Goal: Information Seeking & Learning: Check status

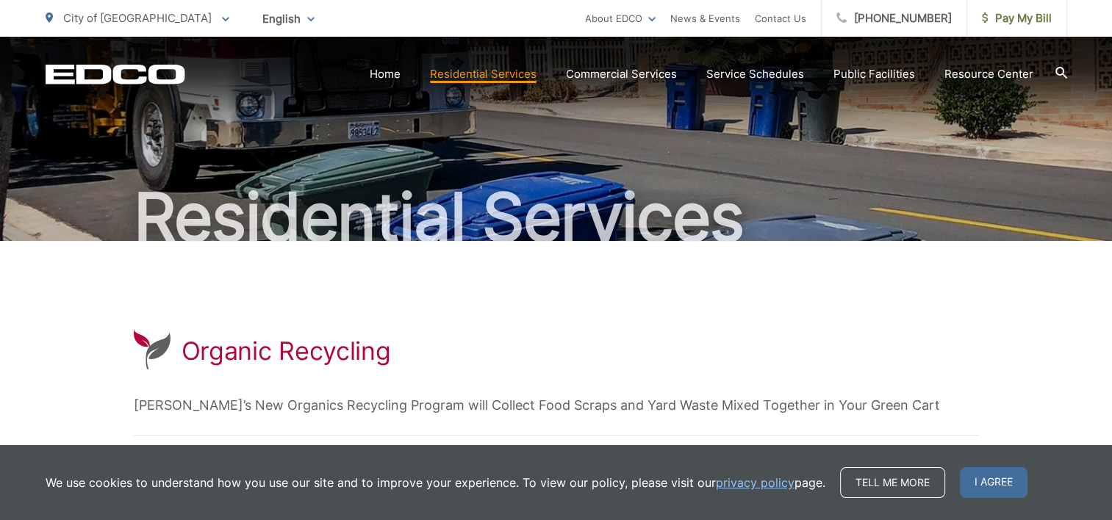
scroll to position [147, 0]
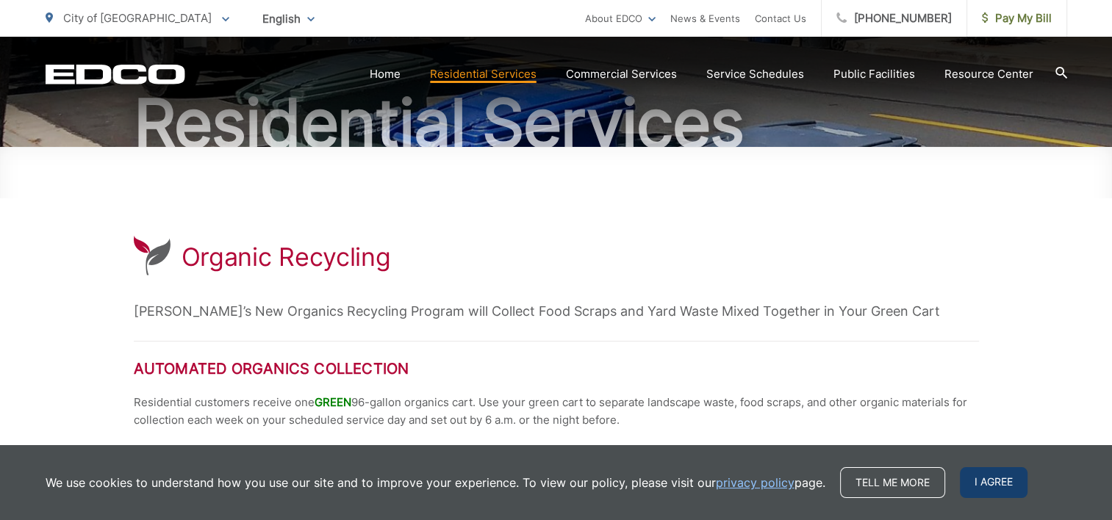
click at [994, 482] on span "I agree" at bounding box center [994, 482] width 68 height 31
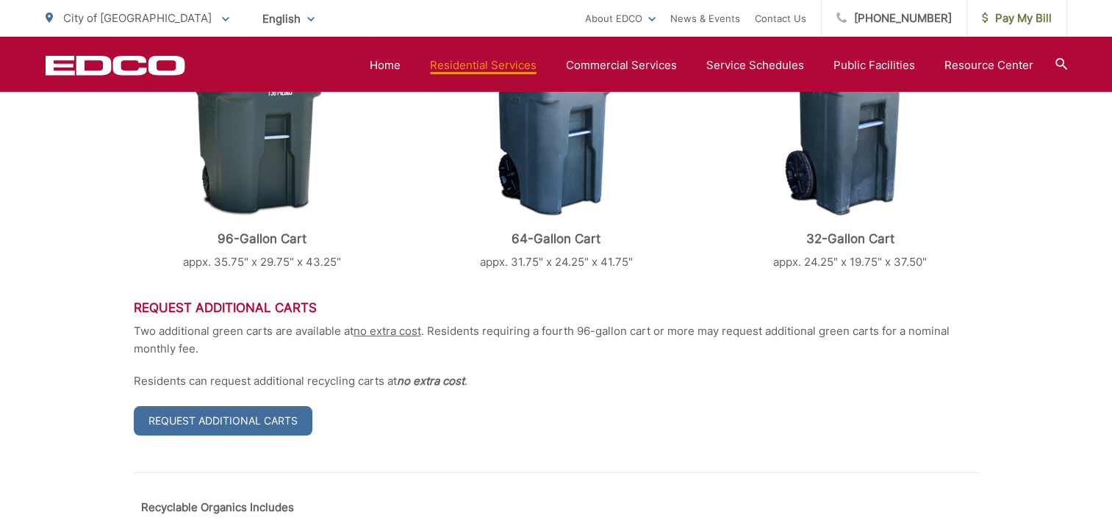
scroll to position [588, 0]
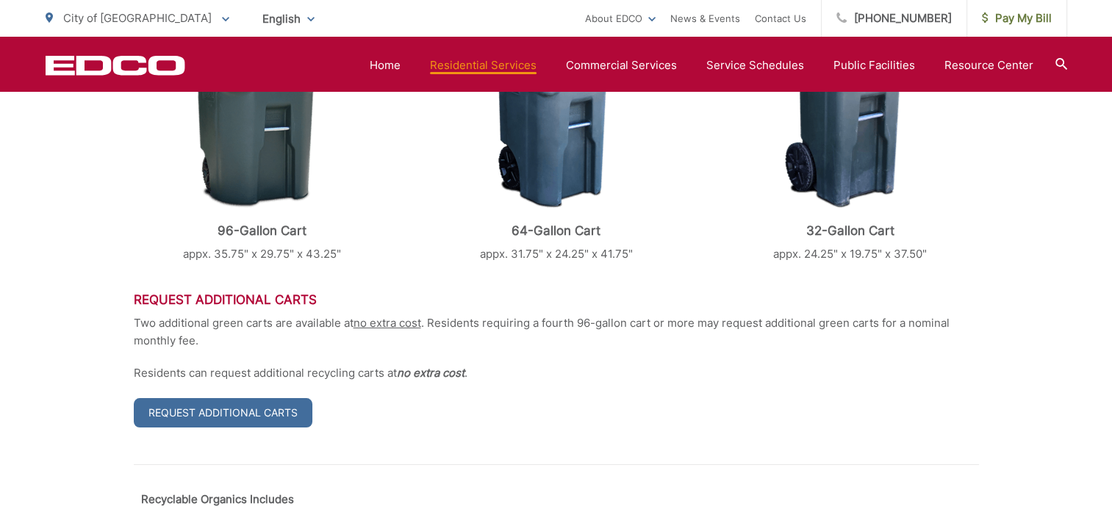
click at [482, 318] on p "Two additional green carts are available at no extra cost . Residents requiring…" at bounding box center [556, 332] width 845 height 35
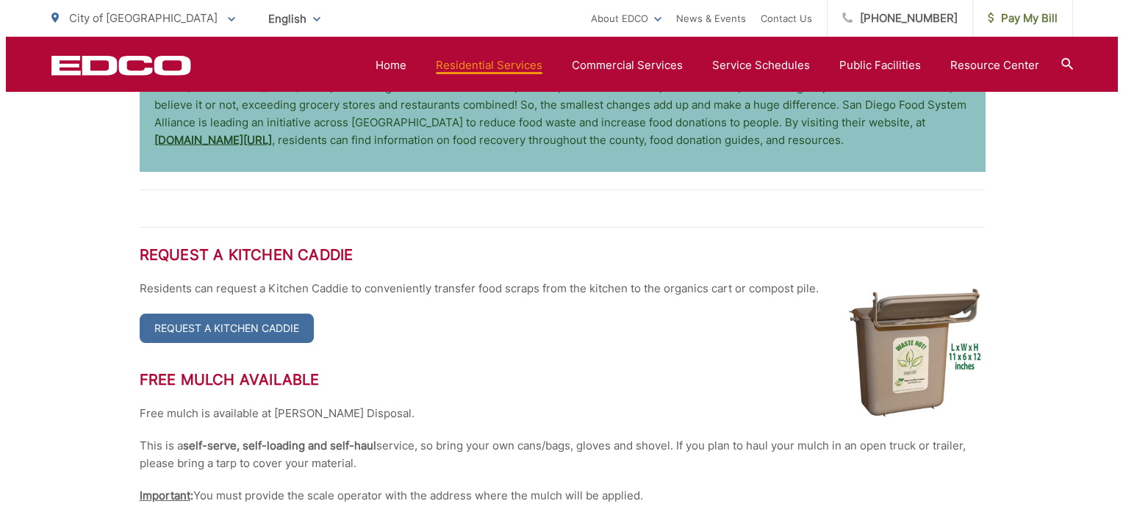
scroll to position [3158, 0]
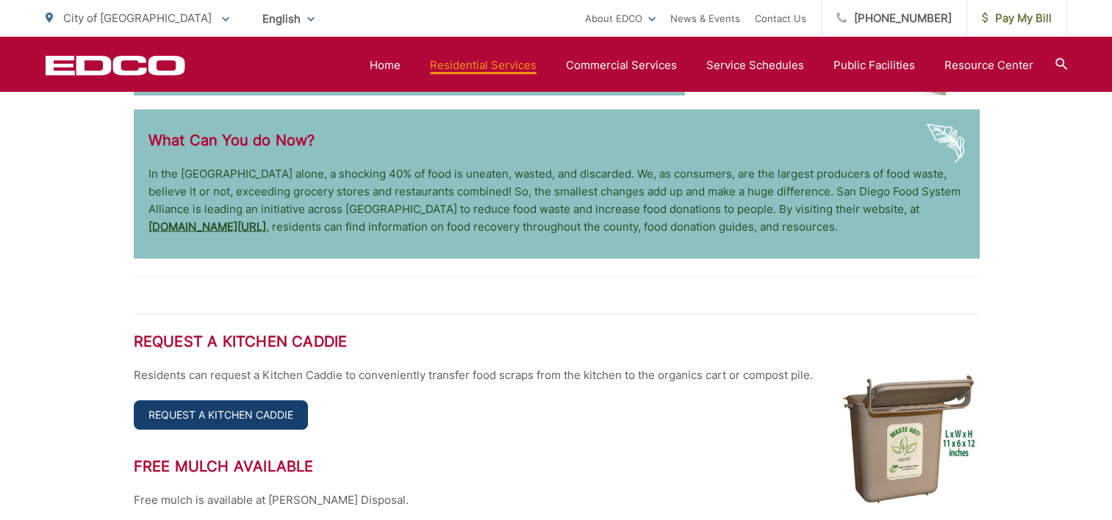
click at [283, 407] on link "Request a Kitchen Caddie" at bounding box center [221, 415] width 174 height 29
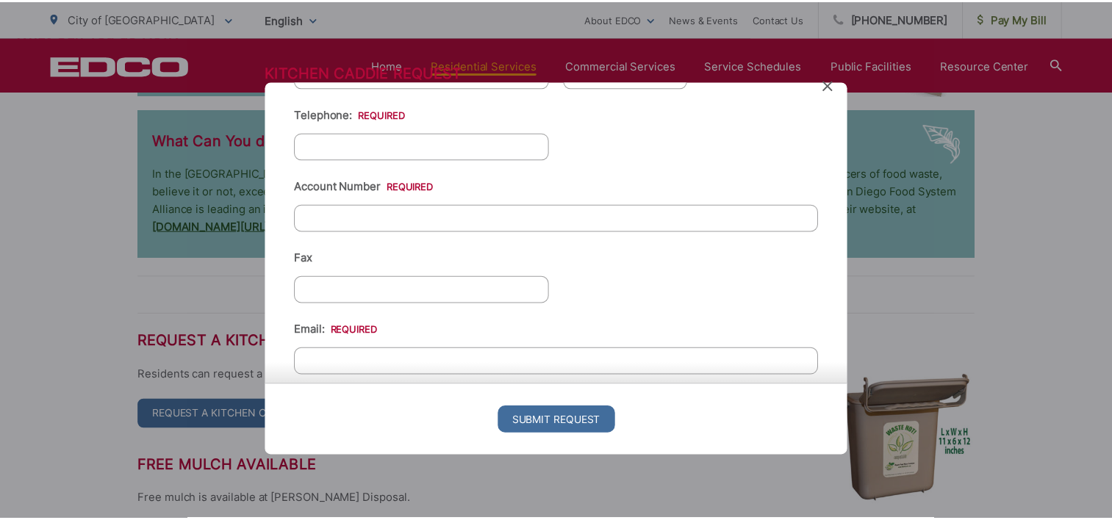
scroll to position [210, 0]
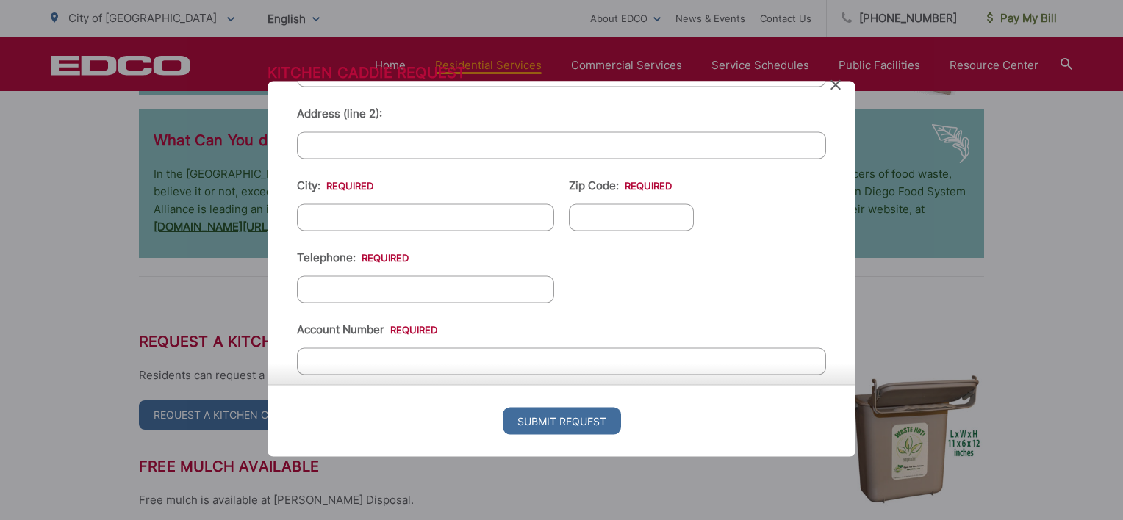
click at [841, 82] on div "Please complete the form below, then follow the instructions that follow. Only …" at bounding box center [562, 234] width 588 height 304
click at [831, 85] on icon at bounding box center [836, 85] width 10 height 10
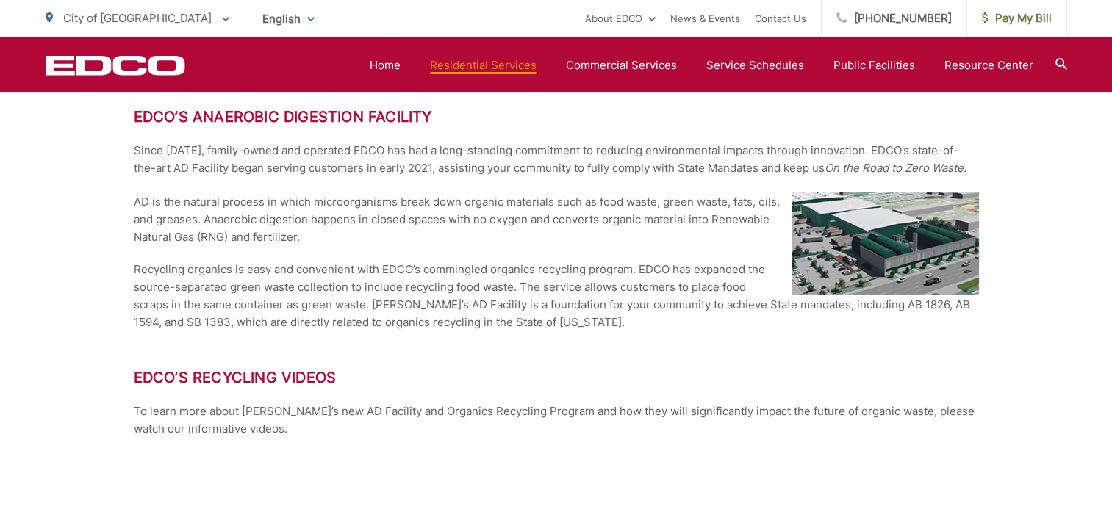
scroll to position [1764, 0]
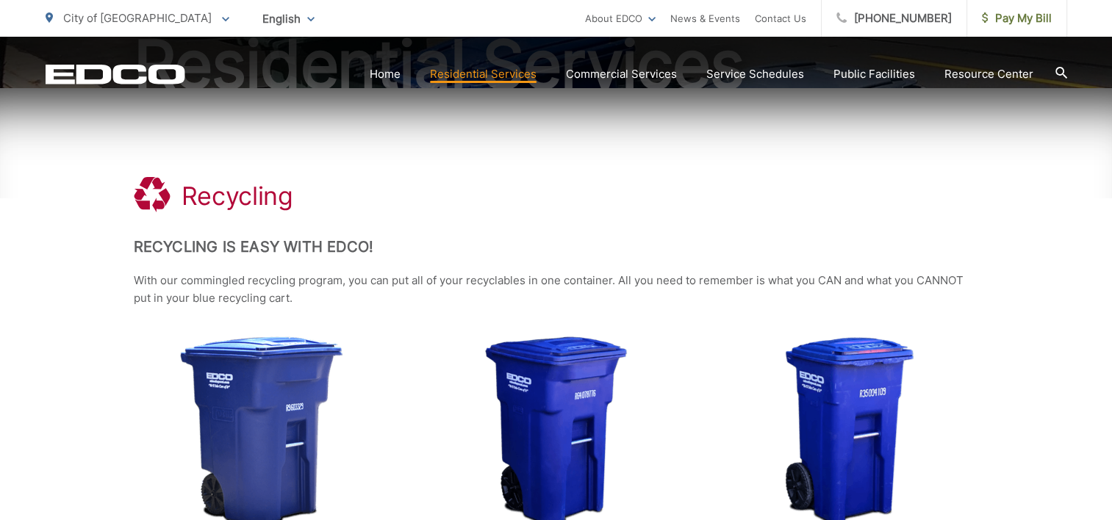
scroll to position [220, 0]
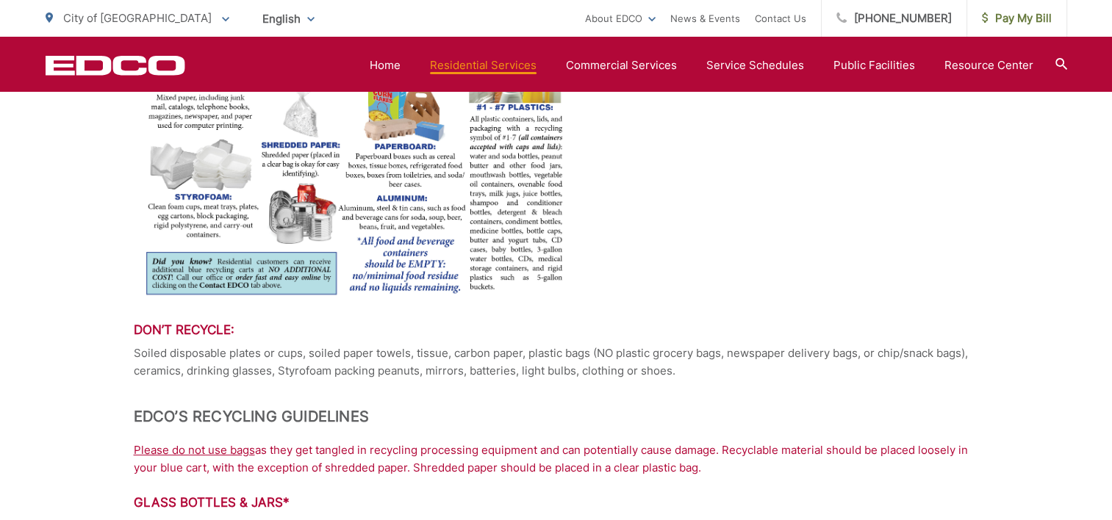
scroll to position [1029, 0]
click at [747, 62] on link "Service Schedules" at bounding box center [755, 66] width 98 height 18
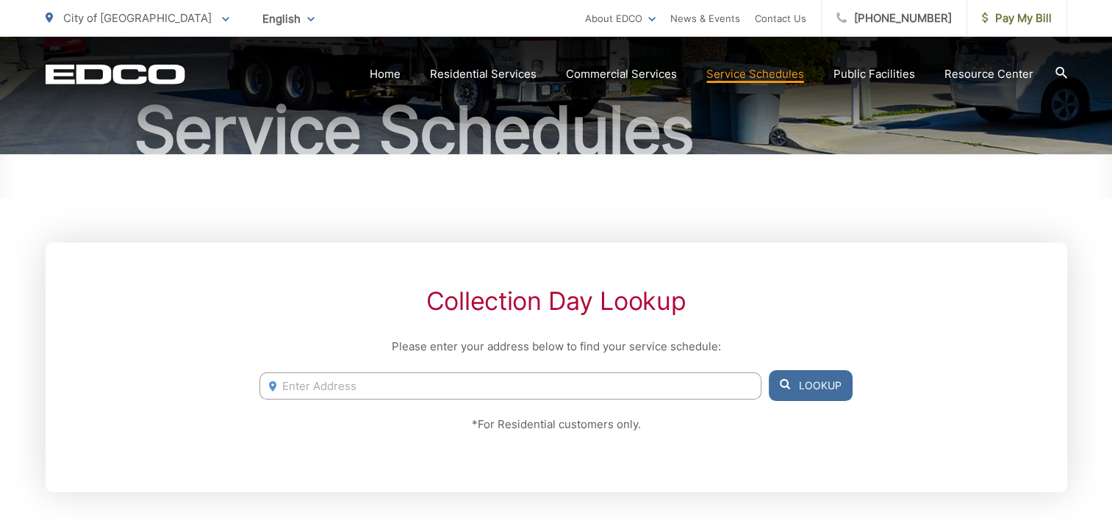
scroll to position [147, 0]
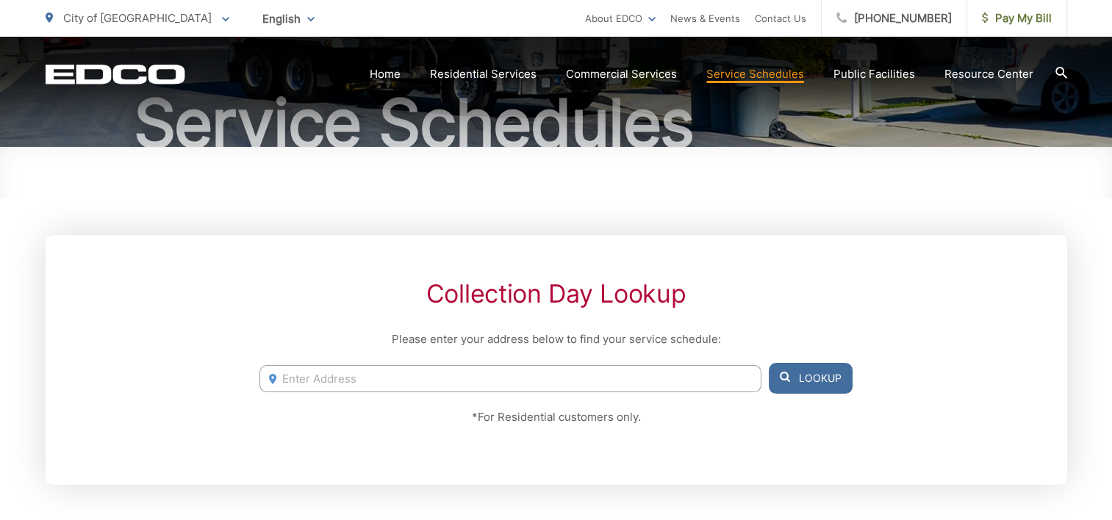
click at [415, 379] on input "Enter Address" at bounding box center [509, 378] width 501 height 27
type input "10002 holborn st. santee california"
click at [786, 373] on icon at bounding box center [785, 377] width 10 height 10
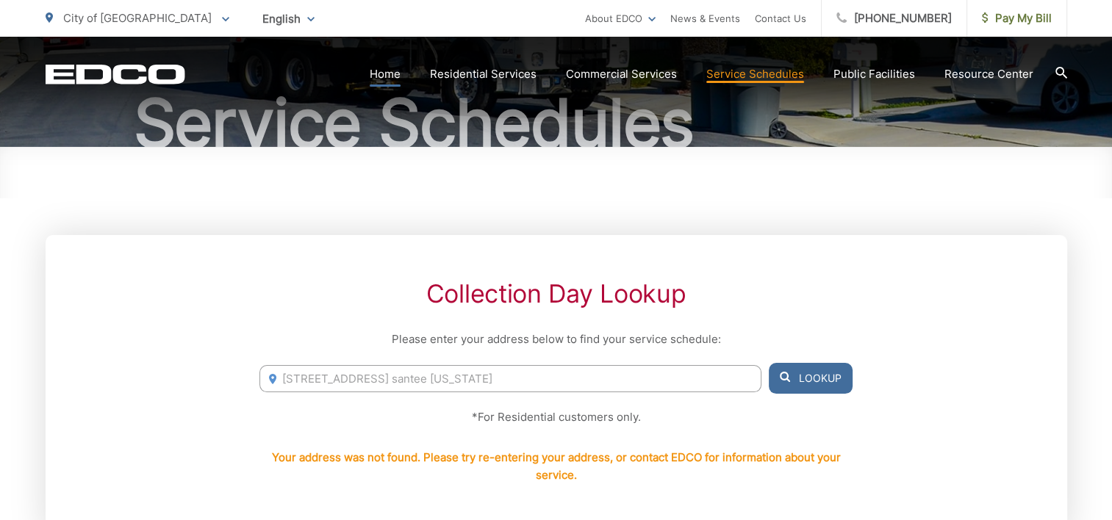
click at [385, 76] on link "Home" at bounding box center [385, 74] width 31 height 18
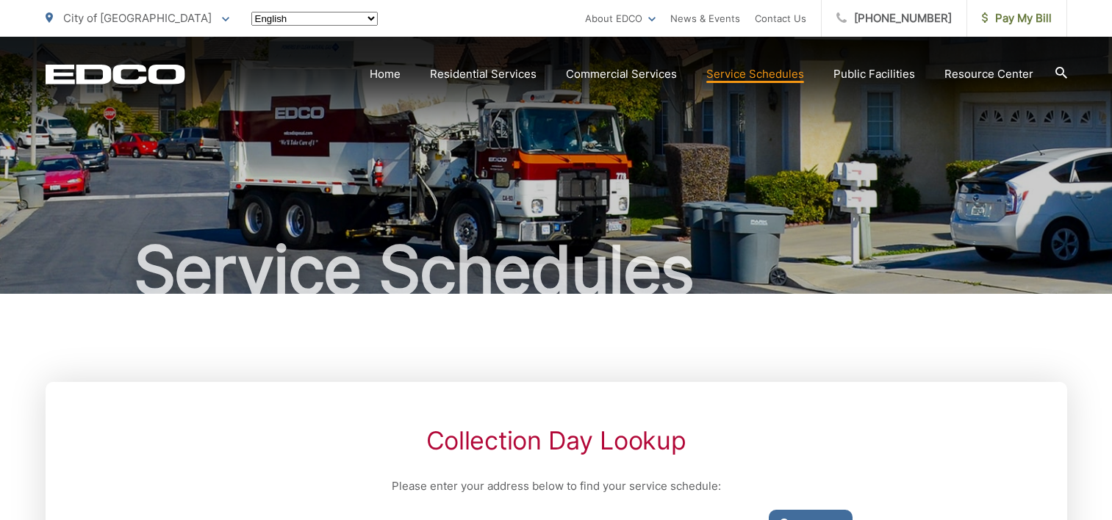
scroll to position [147, 0]
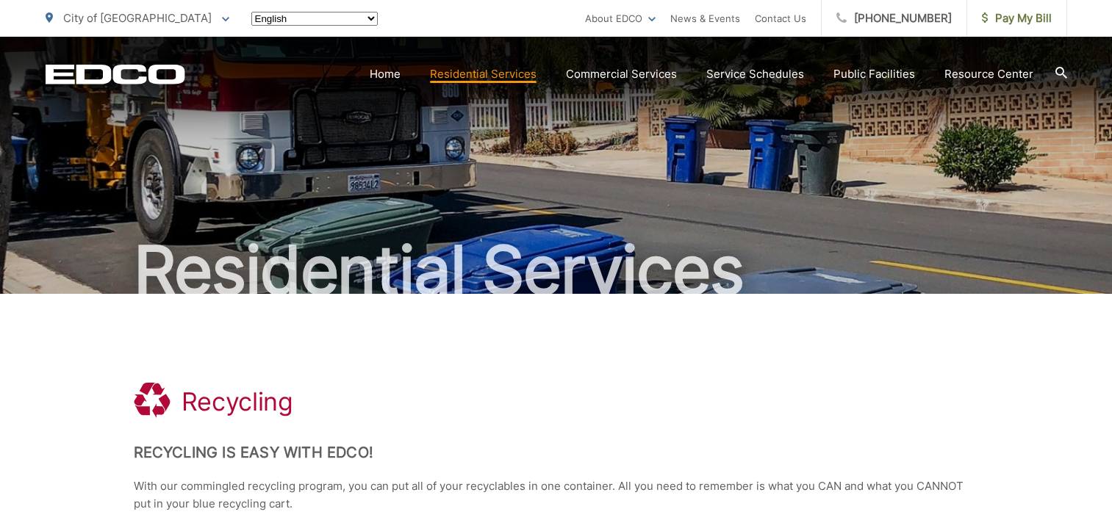
scroll to position [1029, 0]
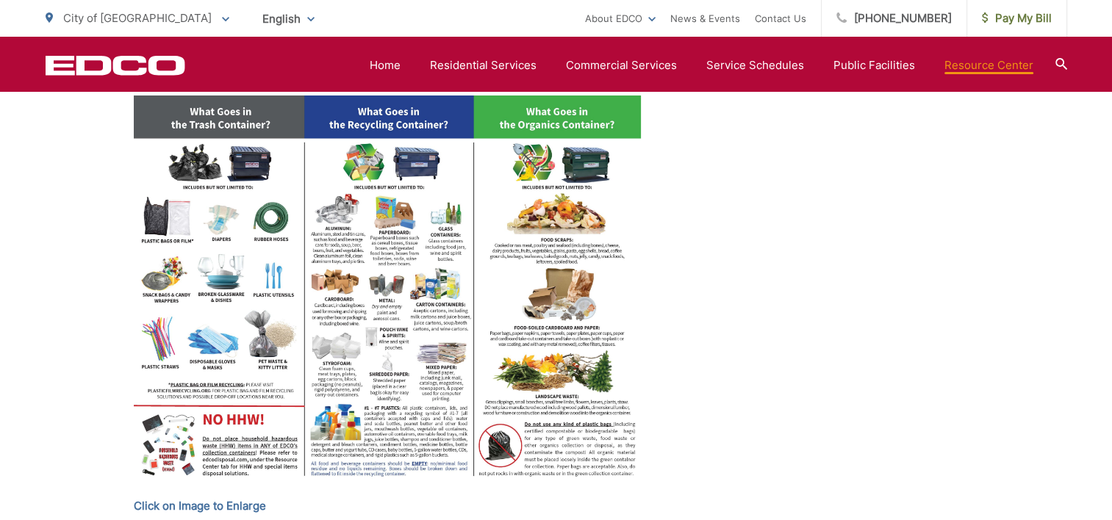
scroll to position [735, 0]
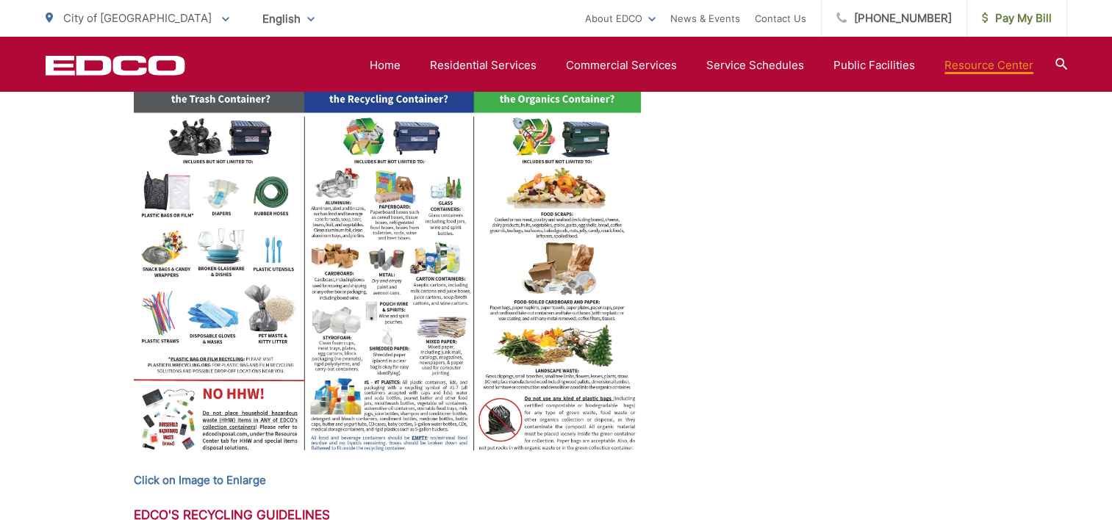
click at [398, 102] on img at bounding box center [387, 266] width 507 height 392
